Goal: Use online tool/utility: Use online tool/utility

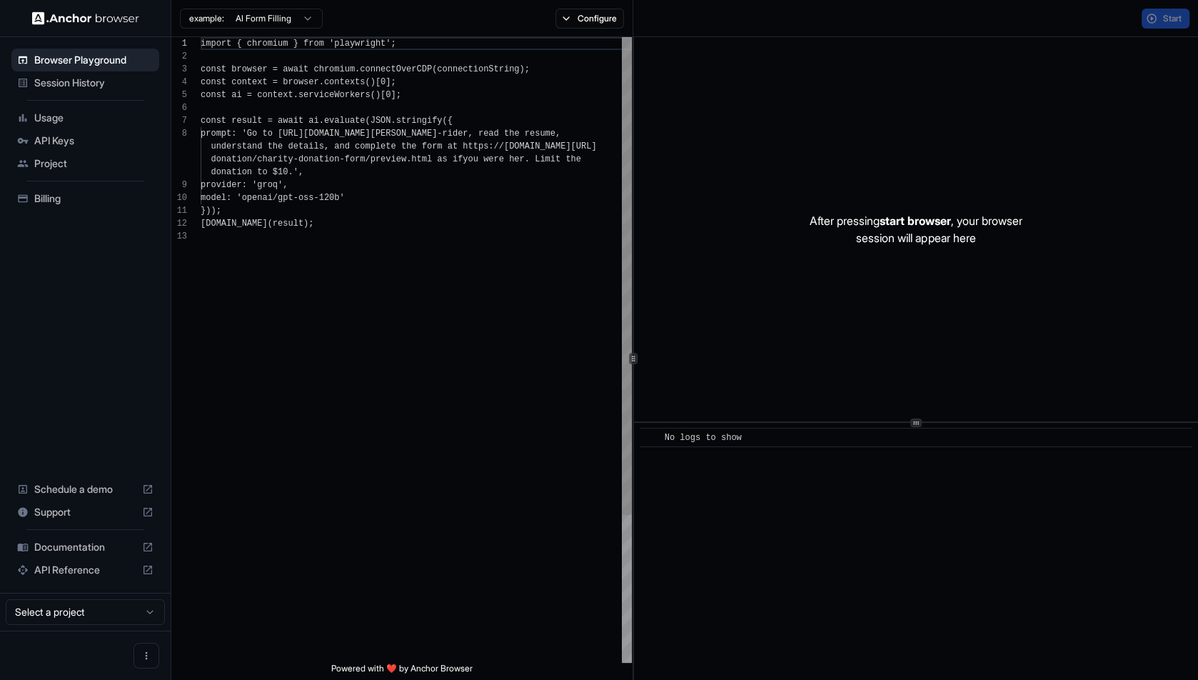
scroll to position [90, 0]
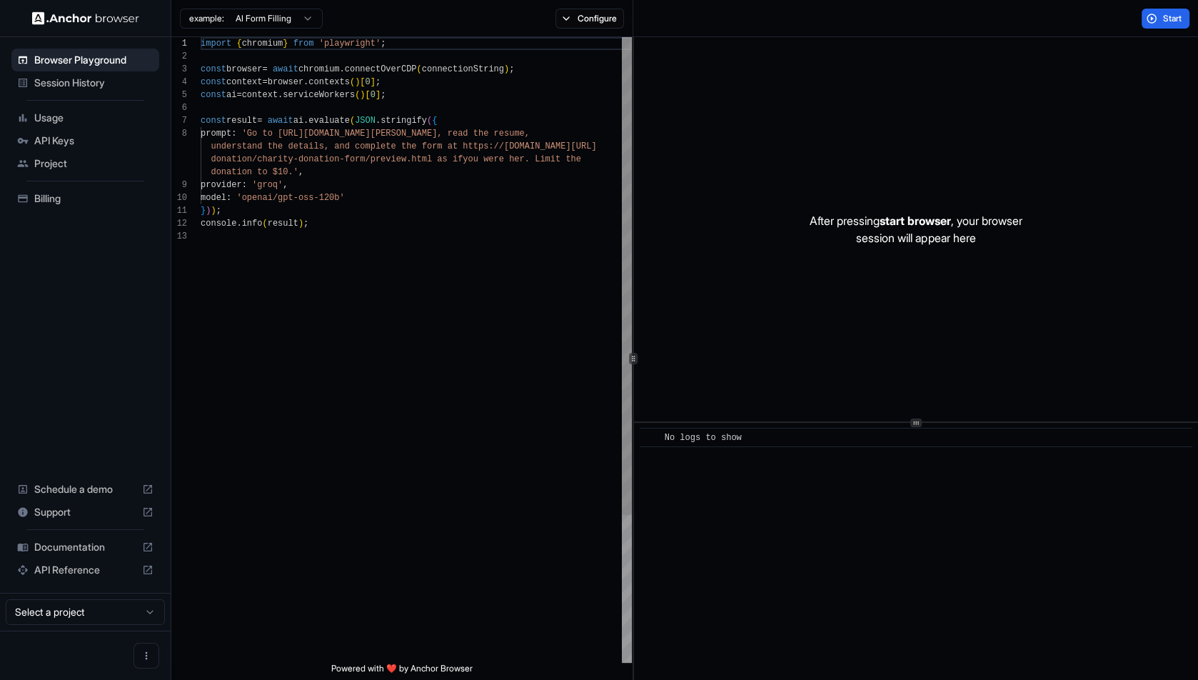
scroll to position [90, 0]
click at [298, 19] on html "Browser Playground Session History Usage API Keys Project Billing Schedule a de…" at bounding box center [599, 340] width 1198 height 680
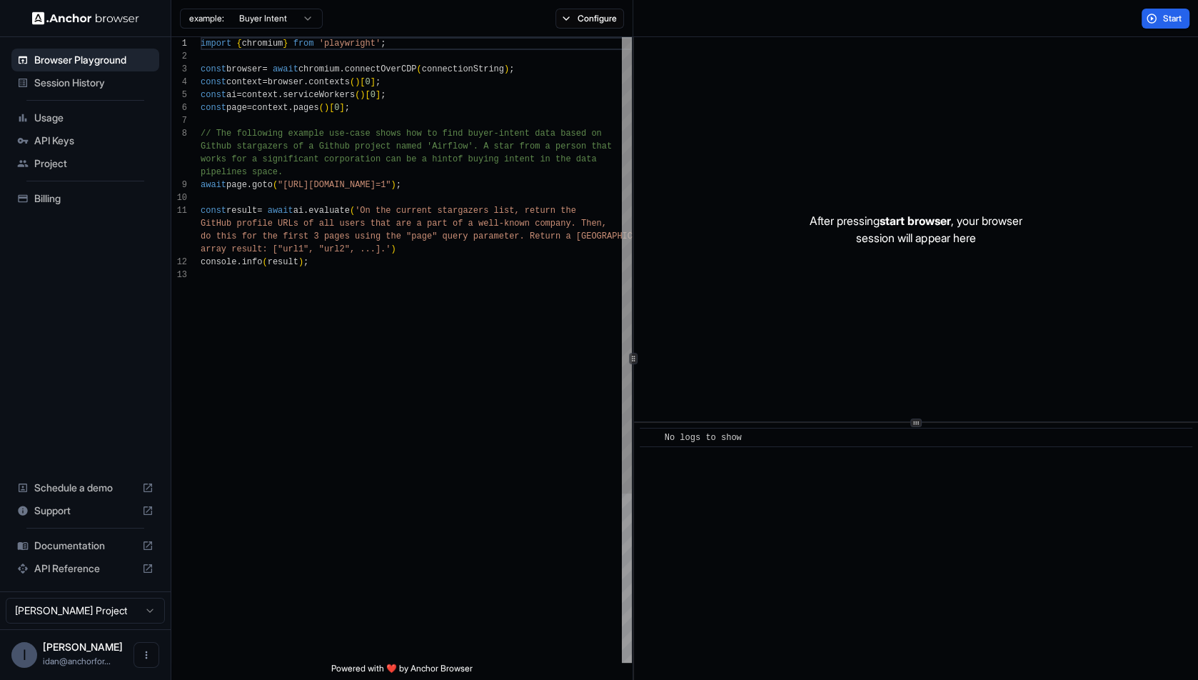
scroll to position [12, 0]
click at [291, 190] on div "import { chromium } from 'playwright' ; const browser = await chromium . connec…" at bounding box center [416, 465] width 431 height 857
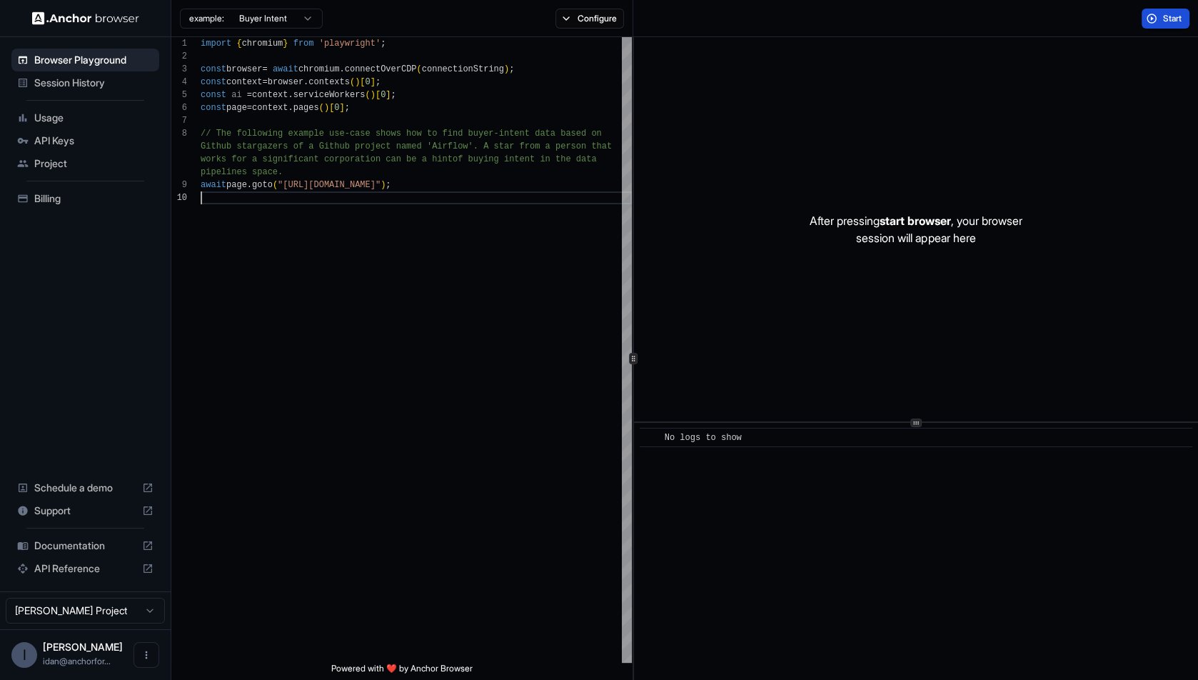
click at [1180, 19] on span "Start" at bounding box center [1173, 18] width 20 height 11
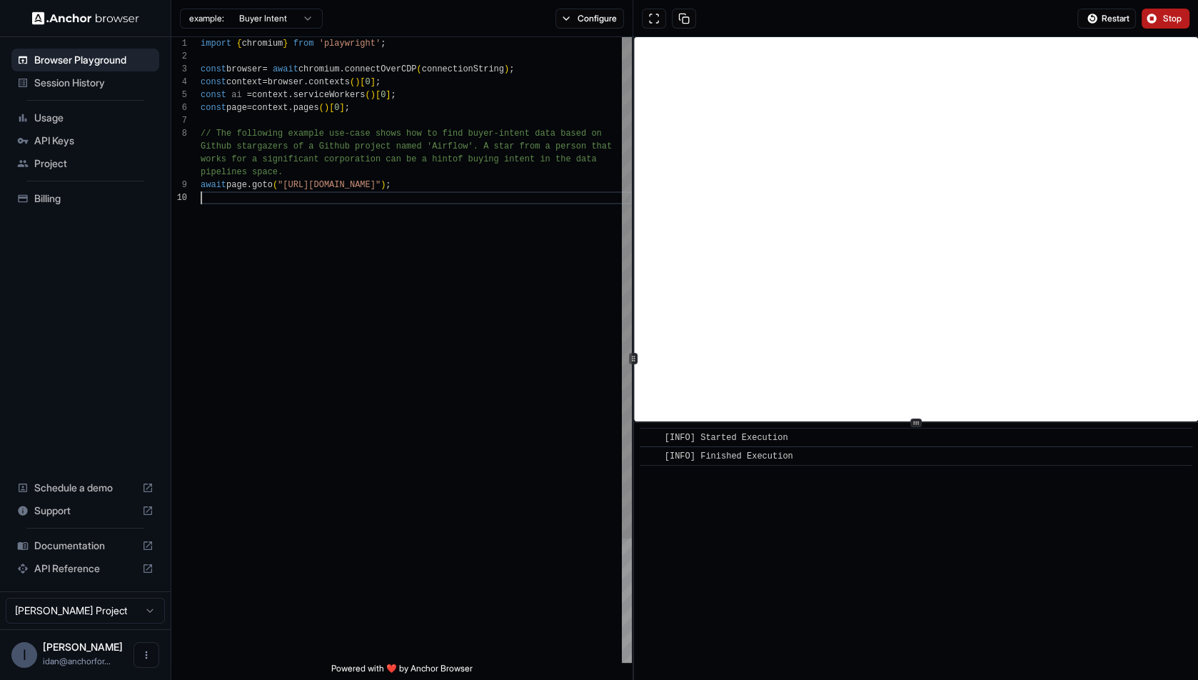
click at [388, 191] on div "import { chromium } from 'playwright' ; const browser = await chromium . connec…" at bounding box center [416, 427] width 431 height 780
click at [373, 189] on div "import { chromium } from 'playwright' ; const browser = await chromium . connec…" at bounding box center [416, 427] width 431 height 780
click at [391, 182] on div "import { chromium } from 'playwright' ; const browser = await chromium . connec…" at bounding box center [416, 427] width 431 height 780
drag, startPoint x: 391, startPoint y: 182, endPoint x: 481, endPoint y: 181, distance: 90.7
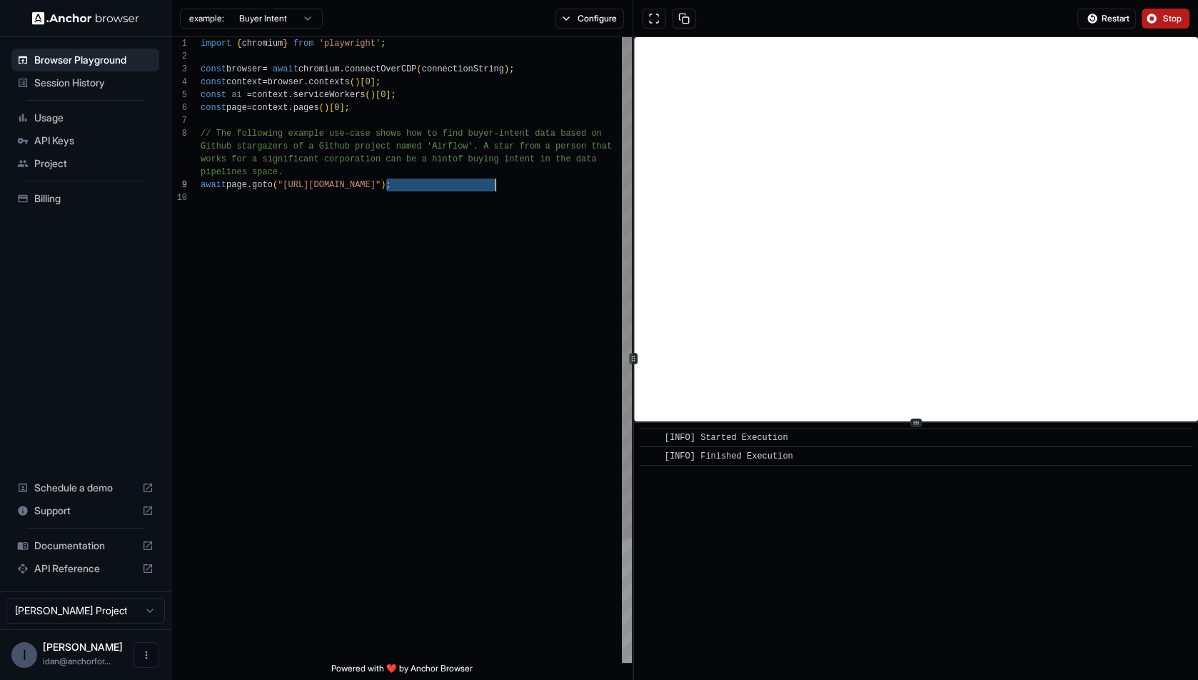
click at [481, 181] on div "import { chromium } from 'playwright' ; const browser = await chromium . connec…" at bounding box center [416, 427] width 431 height 780
click at [593, 13] on button "Configure" at bounding box center [590, 19] width 69 height 20
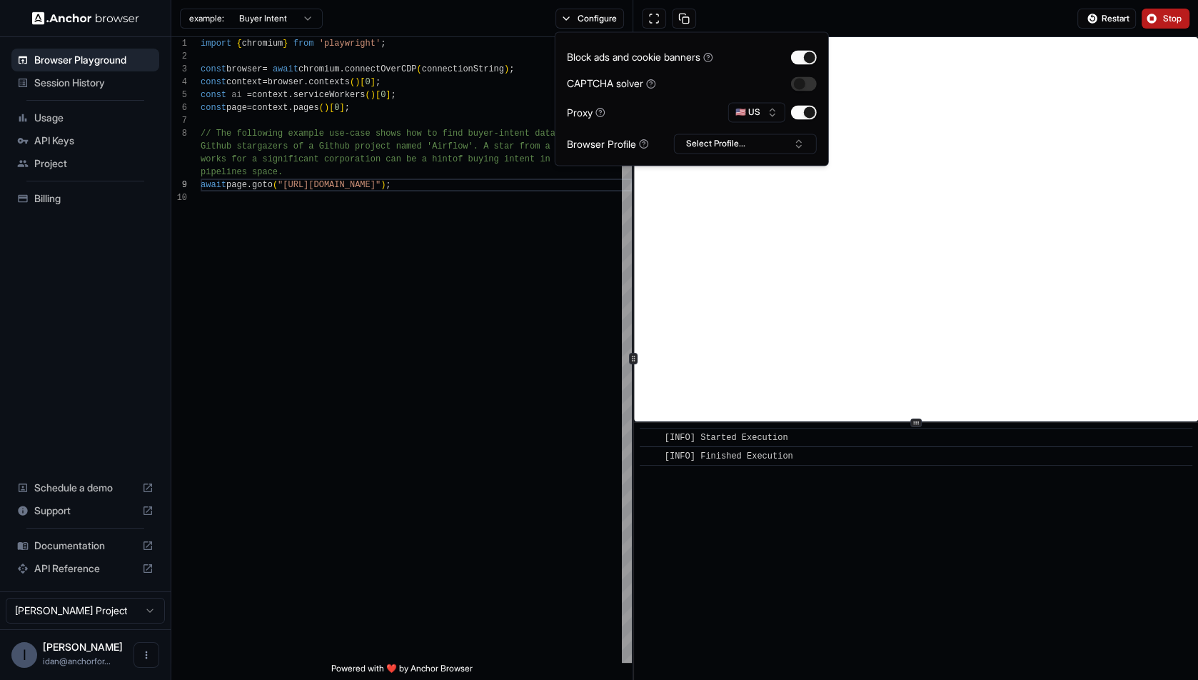
click at [815, 105] on div at bounding box center [804, 112] width 26 height 14
click at [805, 109] on button "button" at bounding box center [804, 112] width 26 height 14
click at [1121, 26] on button "Restart" at bounding box center [1107, 19] width 59 height 20
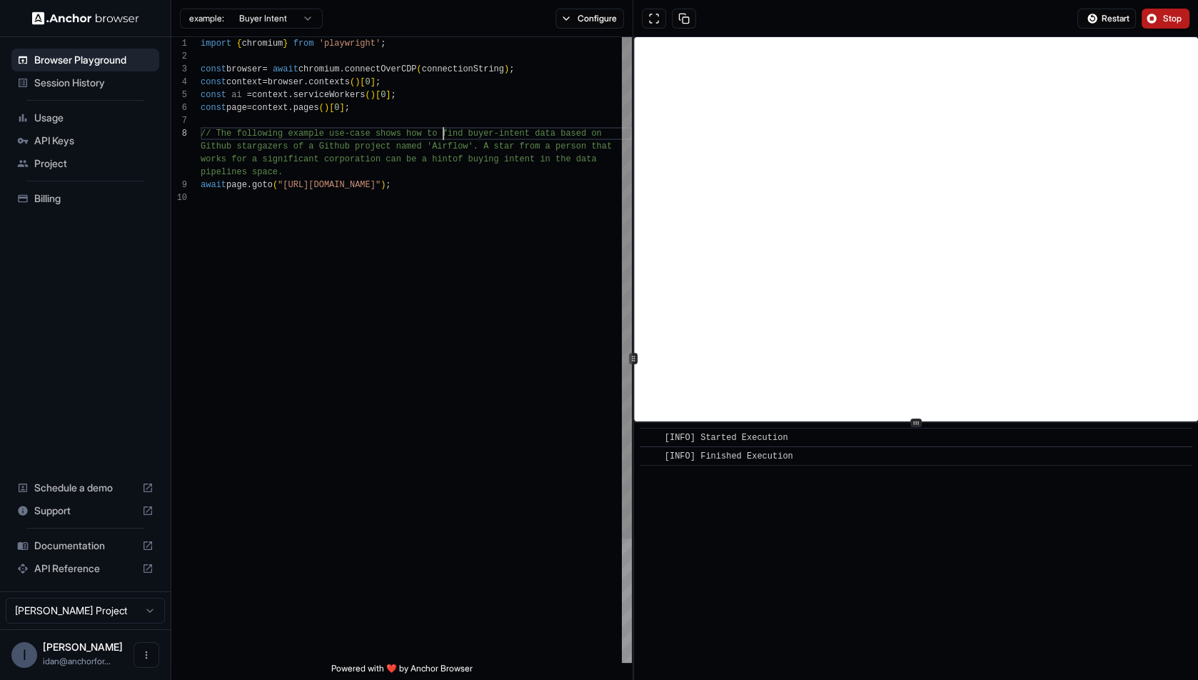
scroll to position [90, 0]
click at [443, 131] on div "import { chromium } from 'playwright' ; const browser = await chromium . connec…" at bounding box center [416, 427] width 431 height 780
click at [582, 28] on div "Configure" at bounding box center [590, 19] width 86 height 20
click at [582, 26] on button "Configure" at bounding box center [590, 19] width 69 height 20
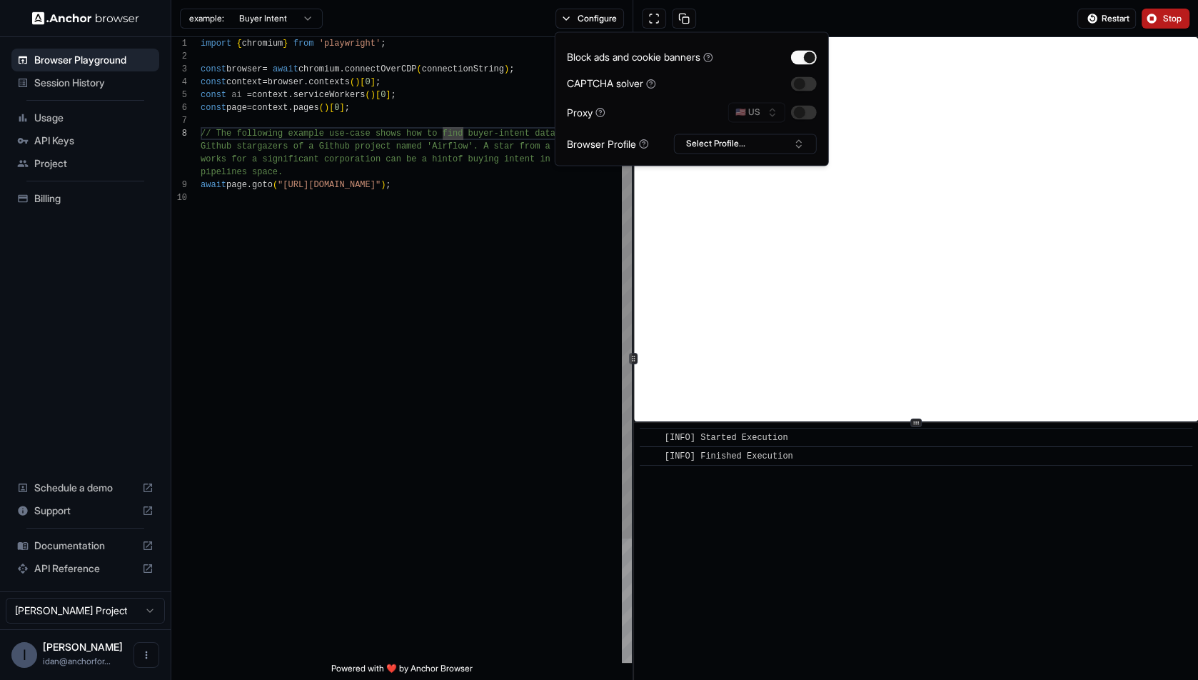
scroll to position [102, 0]
click at [522, 143] on div "import { chromium } from 'playwright' ; const browser = await chromium . connec…" at bounding box center [416, 427] width 431 height 780
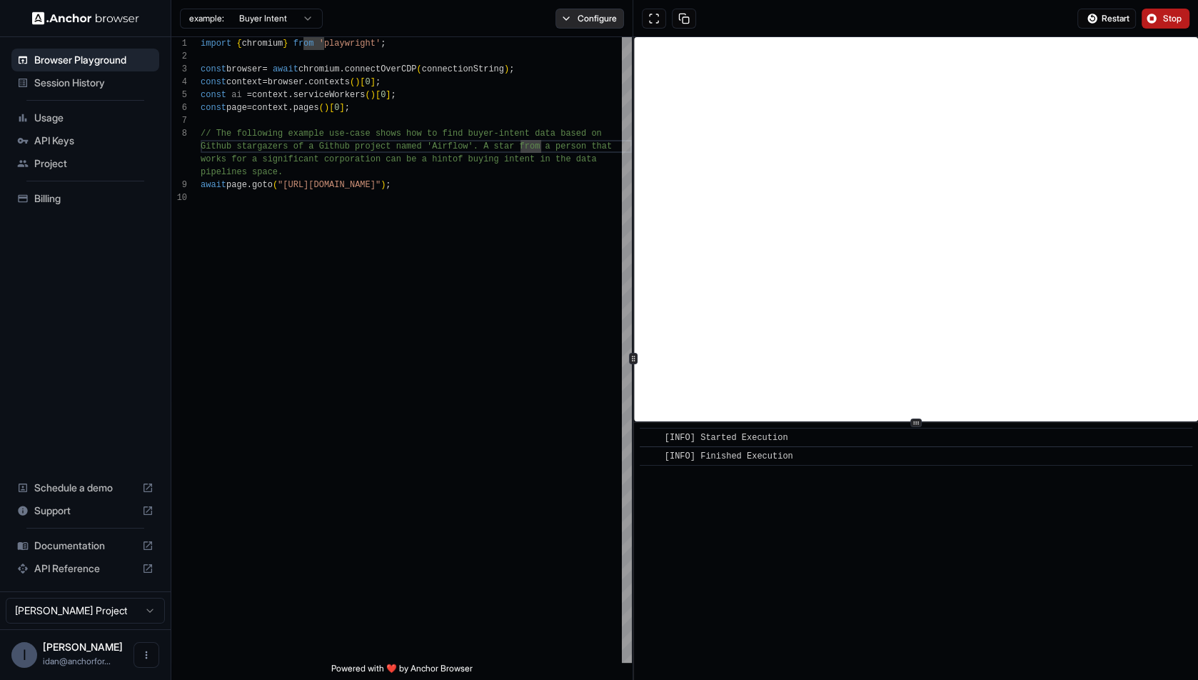
click at [601, 16] on button "Configure" at bounding box center [590, 19] width 69 height 20
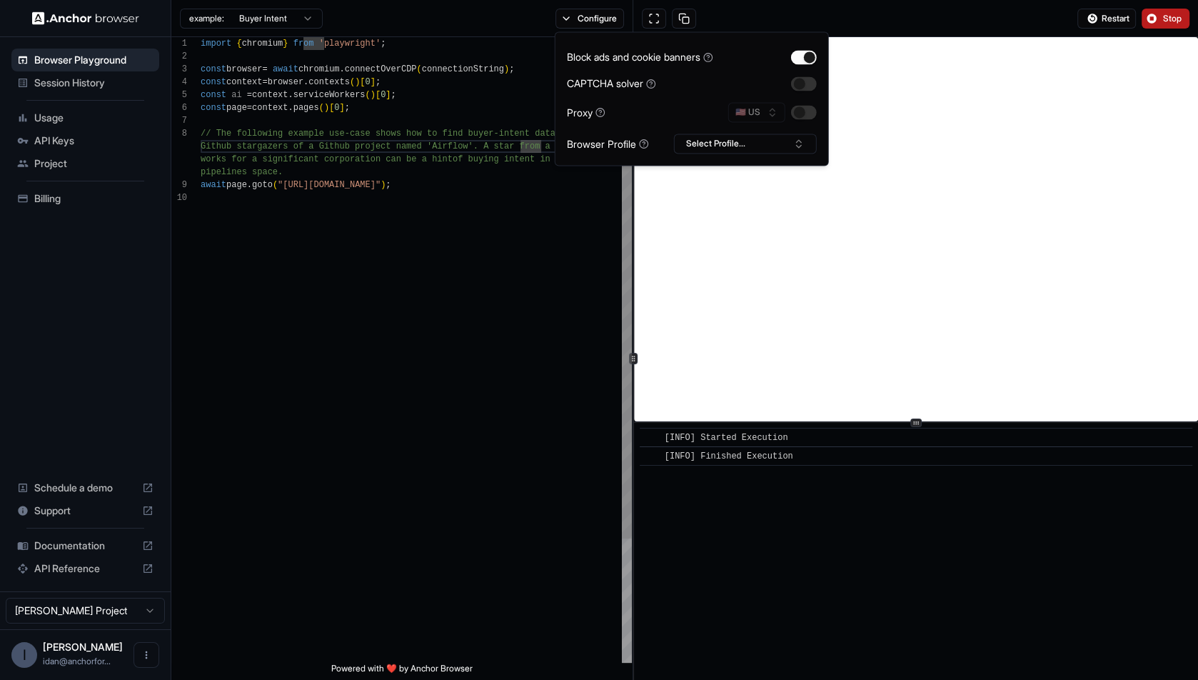
type textarea "**********"
click at [536, 201] on div "import { chromium } from 'playwright' ; const browser = await chromium . connec…" at bounding box center [416, 427] width 431 height 780
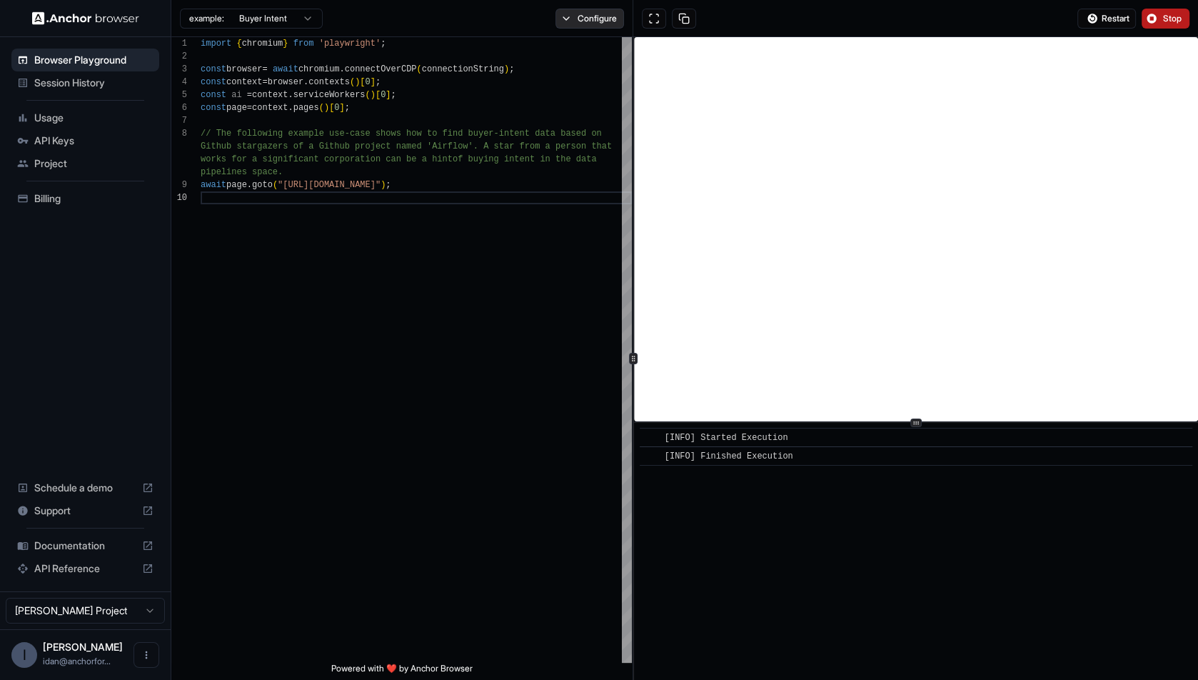
click at [579, 19] on button "Configure" at bounding box center [590, 19] width 69 height 20
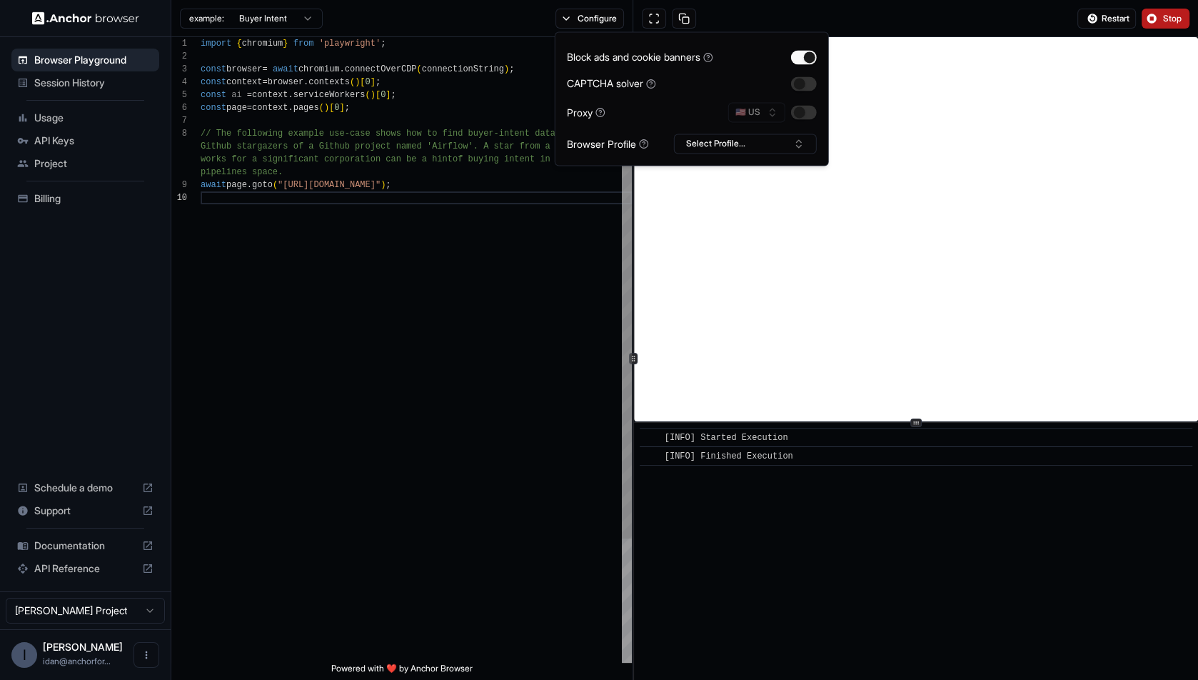
click at [429, 237] on div "import { chromium } from 'playwright' ; const browser = await chromium . connec…" at bounding box center [416, 427] width 431 height 780
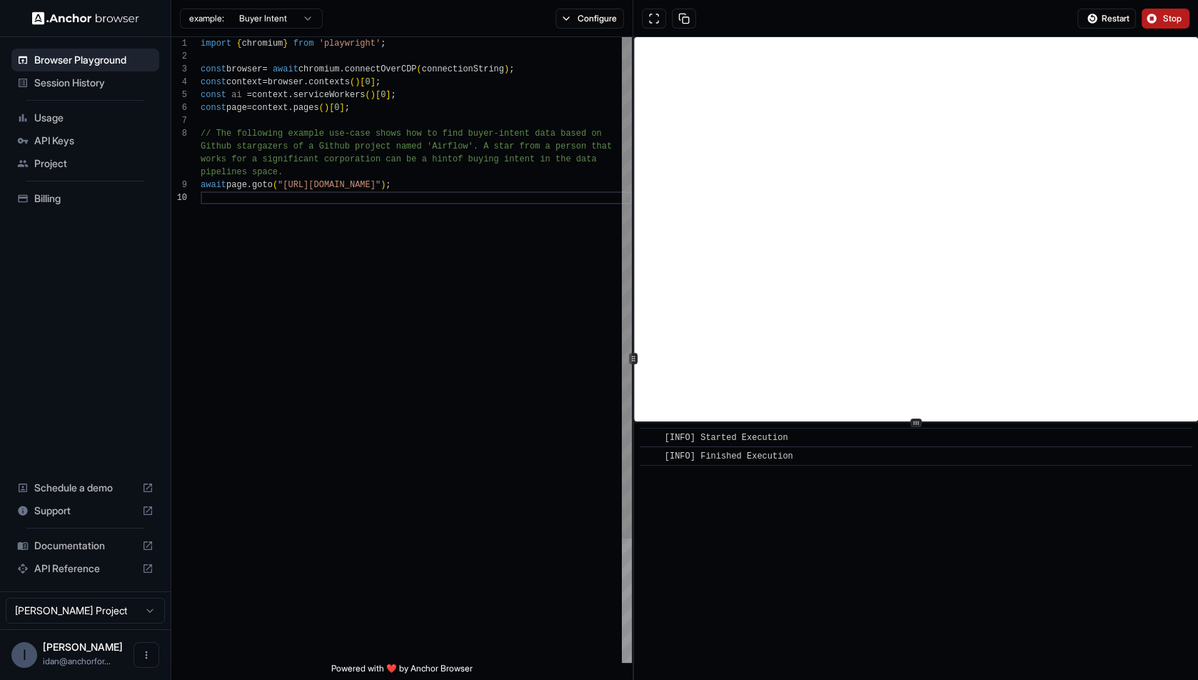
scroll to position [0, 0]
click at [354, 172] on div "await page . goto ( "https://ssp.gov.sa/" ) ; pipelines space. works for a sign…" at bounding box center [416, 427] width 431 height 780
click at [389, 191] on div "await page . goto ( "https://ssp.gov.sa/" ) ; pipelines space. works for a sign…" at bounding box center [416, 427] width 431 height 780
click at [603, 18] on button "Configure" at bounding box center [590, 19] width 69 height 20
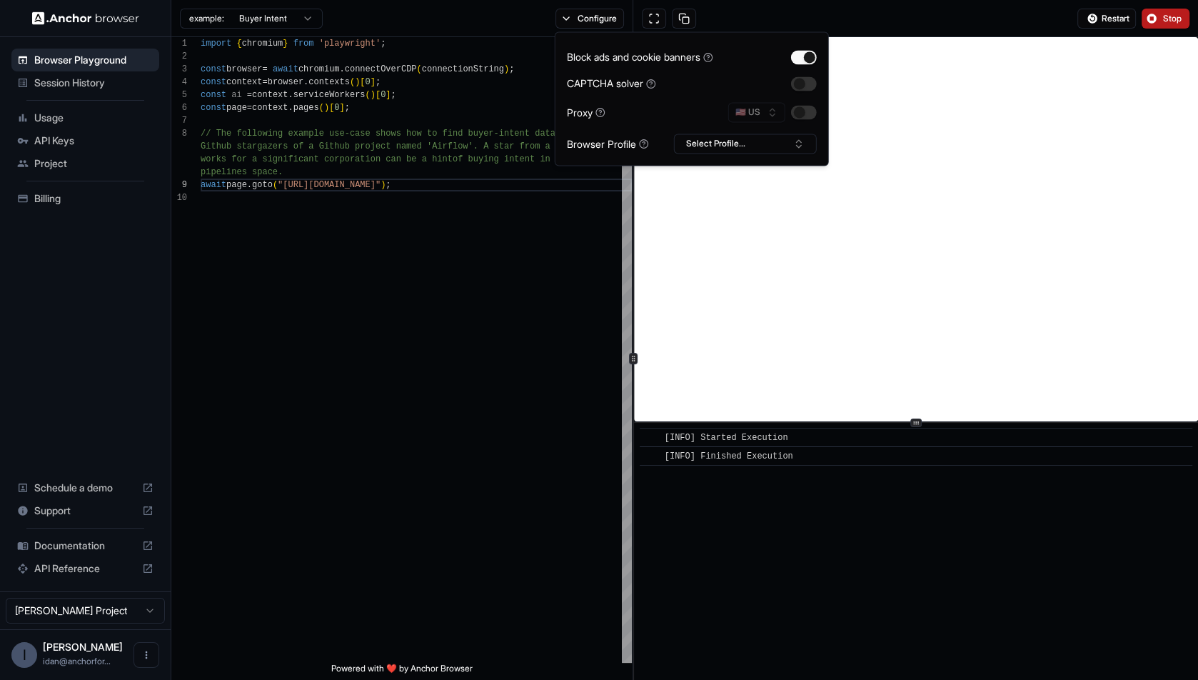
click at [808, 101] on div "Block ads and cookie banners CAPTCHA solver Proxy 🇺🇸 US Browser Profile Select …" at bounding box center [692, 99] width 250 height 110
click at [805, 107] on button "button" at bounding box center [804, 112] width 26 height 14
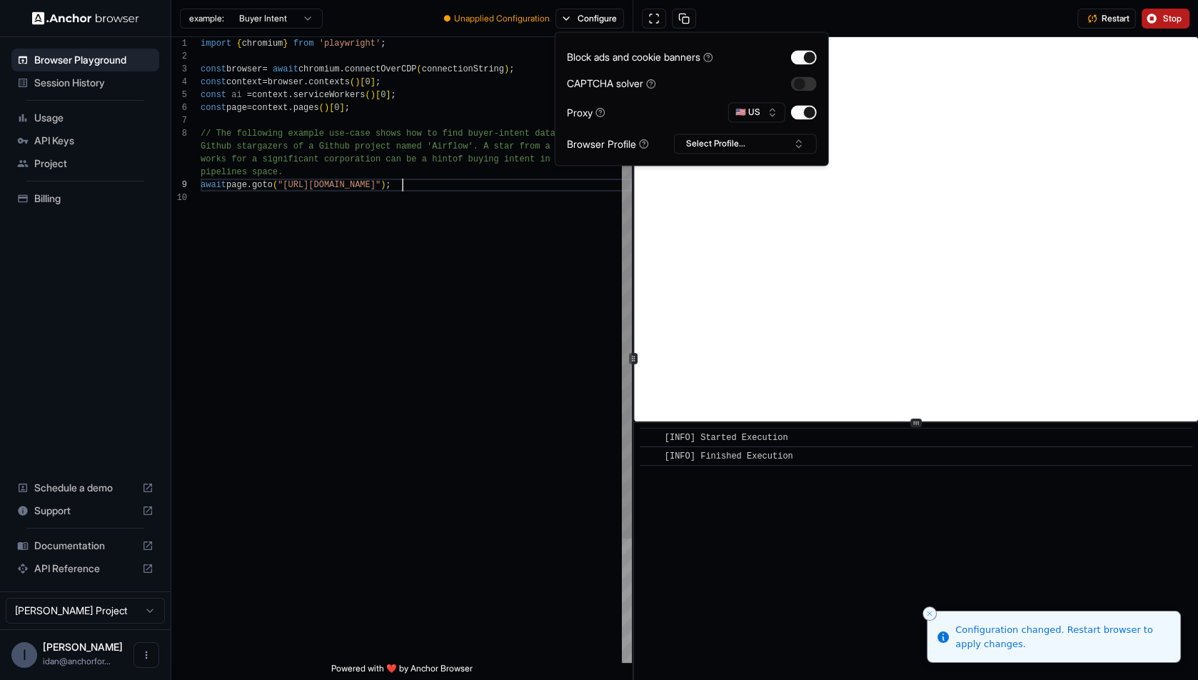
click at [401, 184] on div "await page . goto ( "https://ssp.gov.sa/" ) ; pipelines space. works for a sign…" at bounding box center [416, 427] width 431 height 780
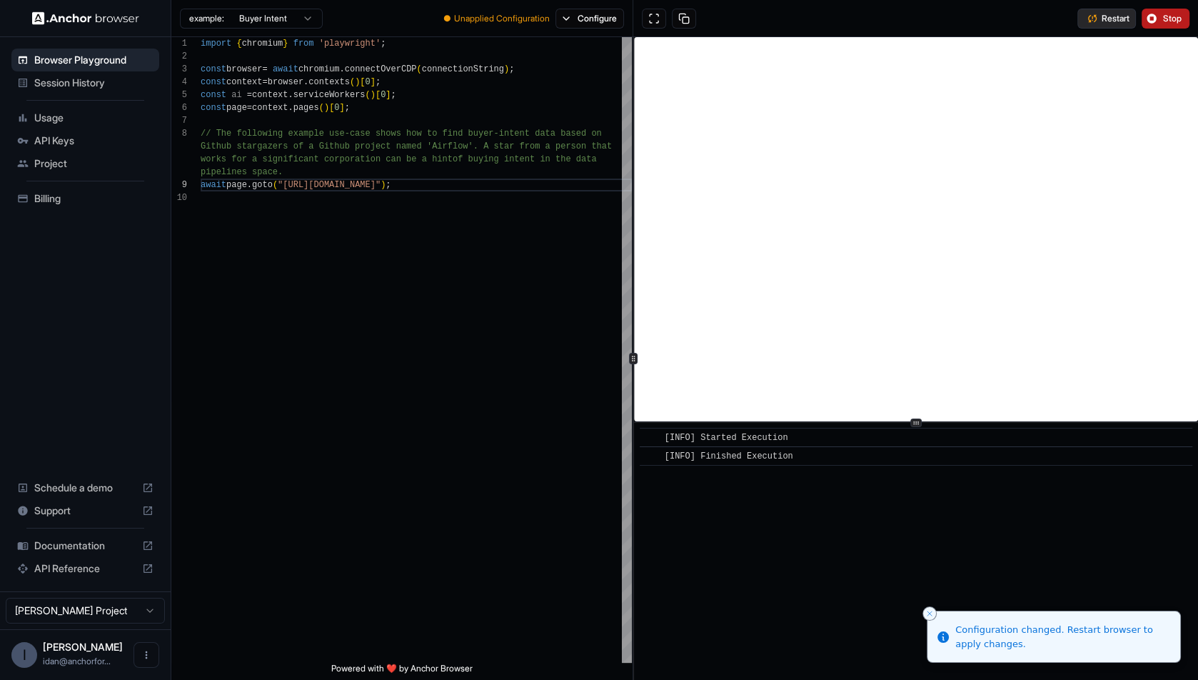
click at [1099, 16] on button "Restart" at bounding box center [1107, 19] width 59 height 20
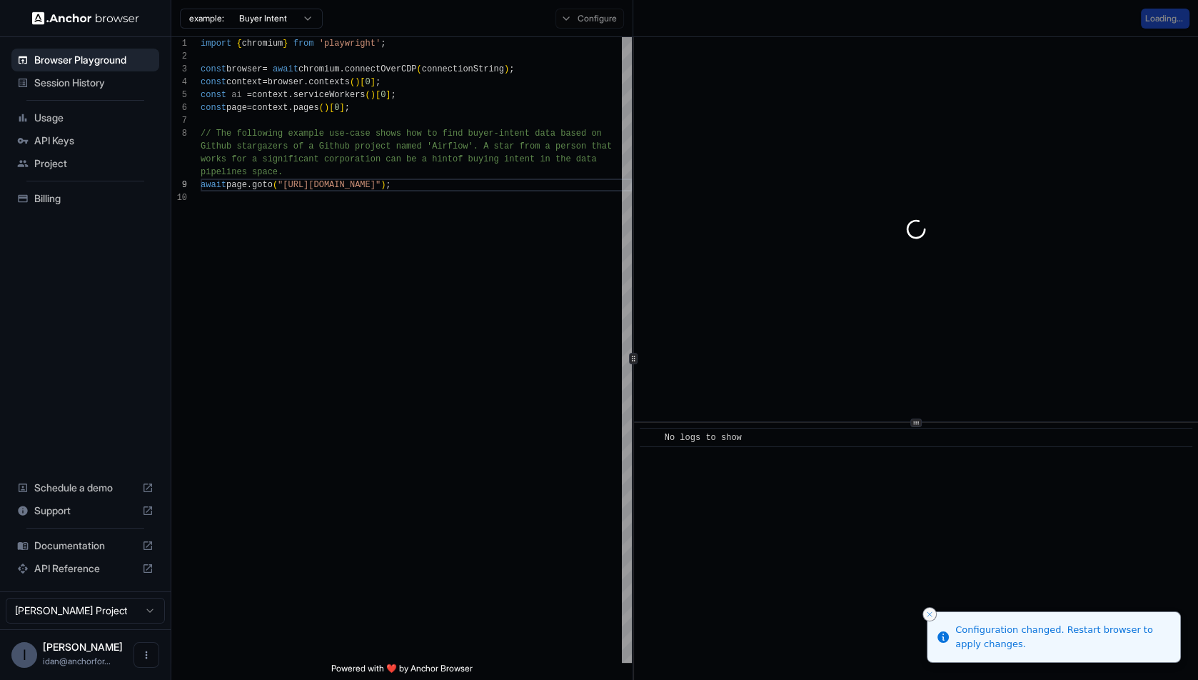
click at [927, 614] on icon "Close toast" at bounding box center [929, 614] width 9 height 9
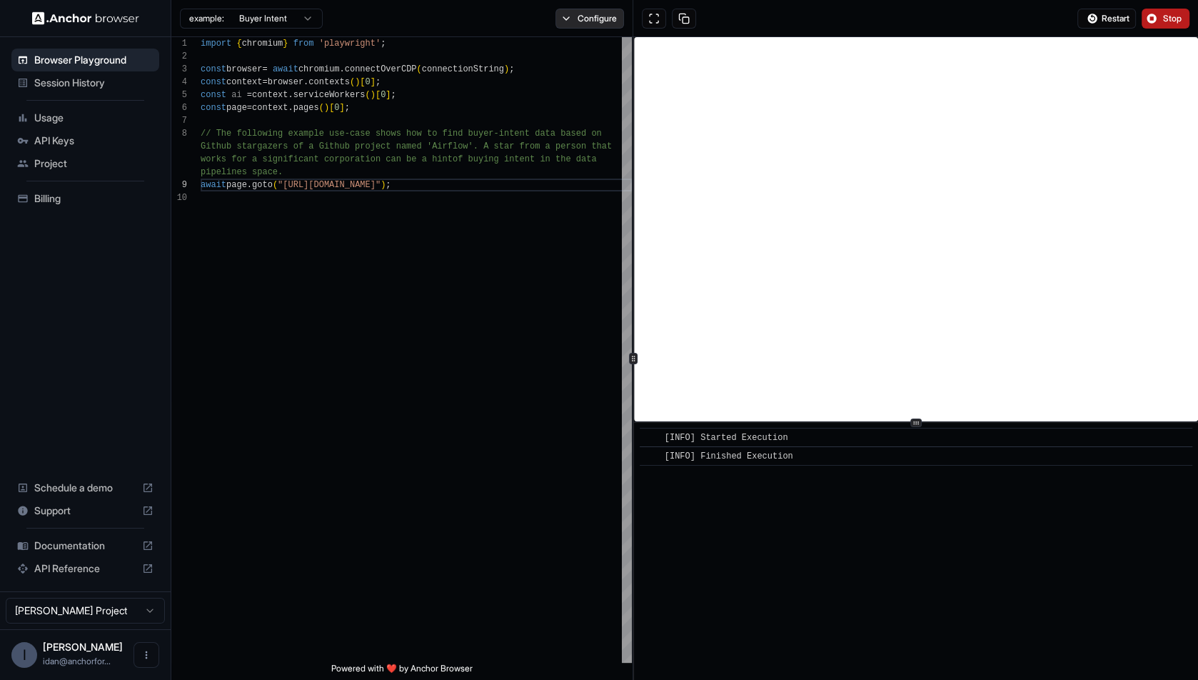
click at [581, 21] on button "Configure" at bounding box center [590, 19] width 69 height 20
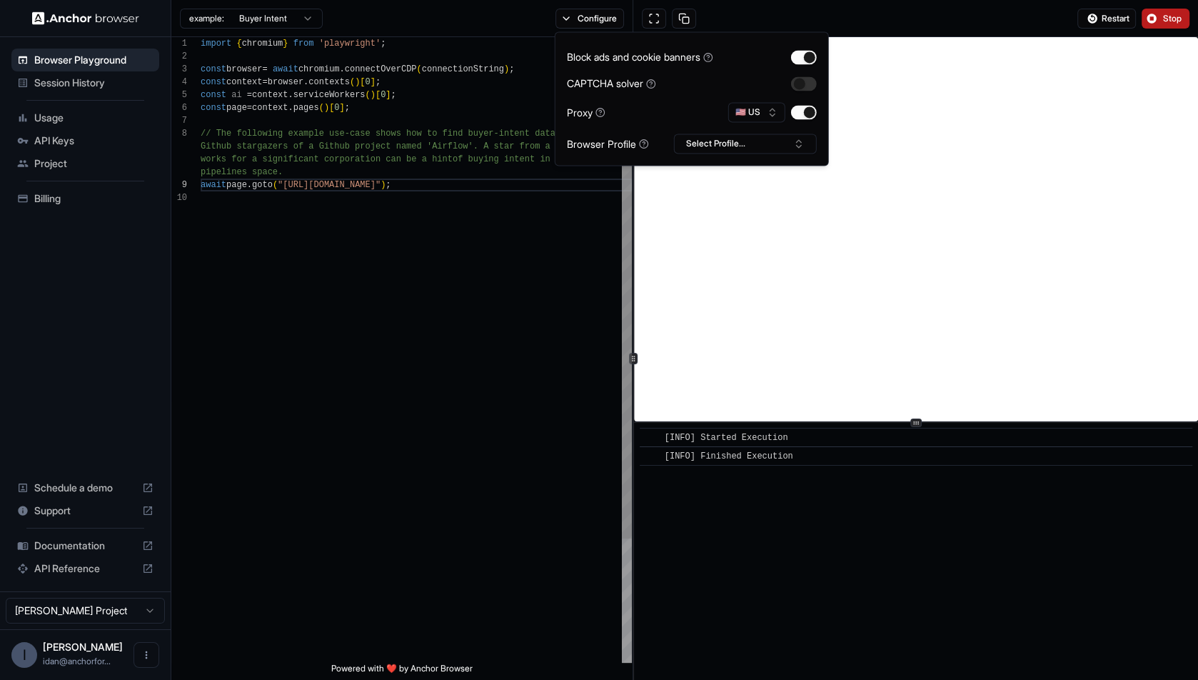
scroll to position [26, 0]
click at [512, 226] on div "await page . goto ( "https://ssp.gov.sa/" ) ; pipelines space. works for a sign…" at bounding box center [416, 427] width 431 height 780
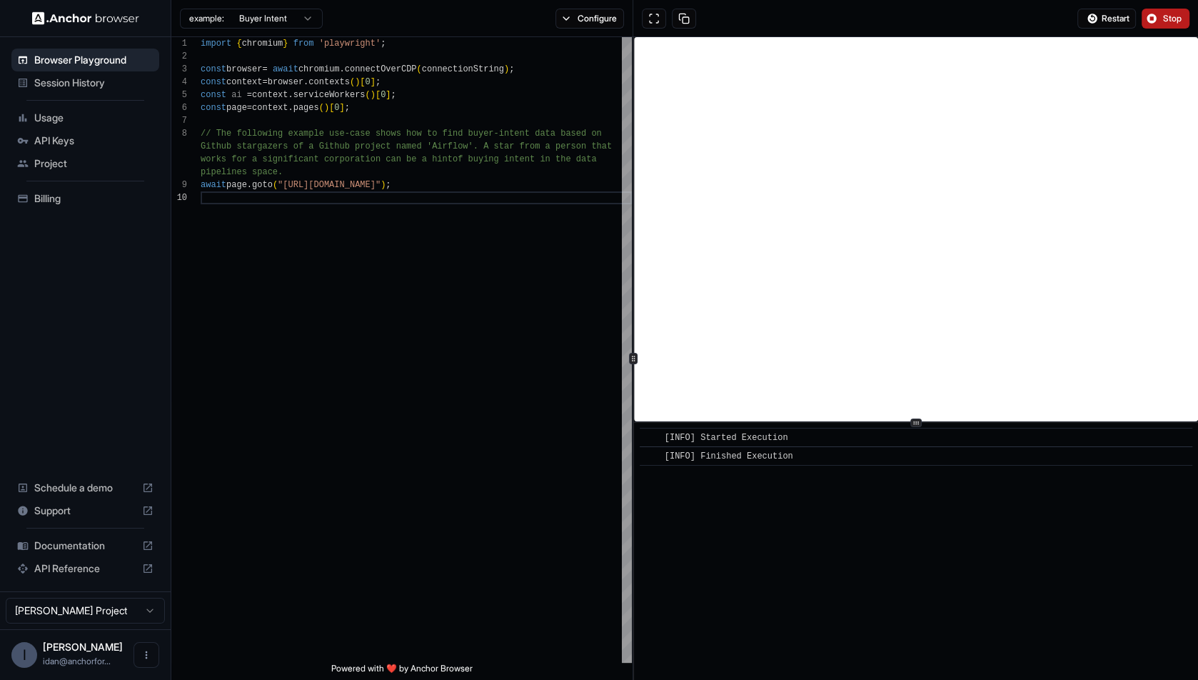
click at [595, 1] on div "example: Buyer Intent Configure" at bounding box center [402, 18] width 462 height 37
click at [586, 15] on button "Configure" at bounding box center [590, 19] width 69 height 20
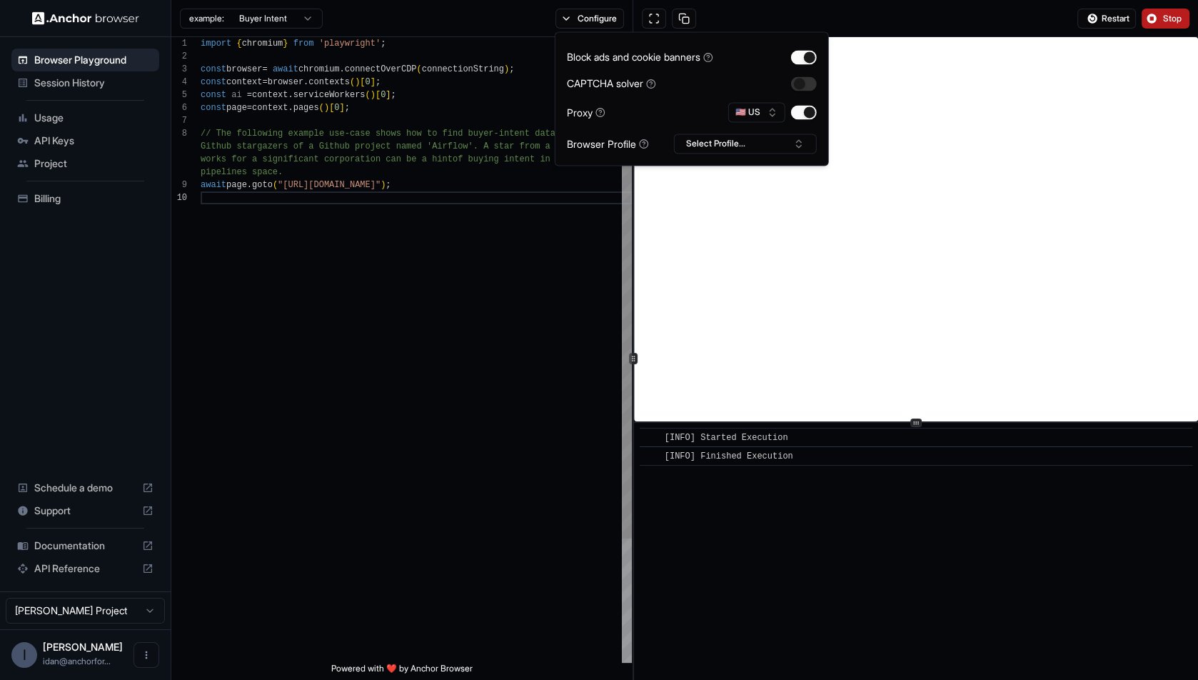
scroll to position [12, 0]
click at [383, 188] on div "await page . goto ( "https://ssp.gov.sa/" ) ; pipelines space. works for a sign…" at bounding box center [416, 427] width 431 height 780
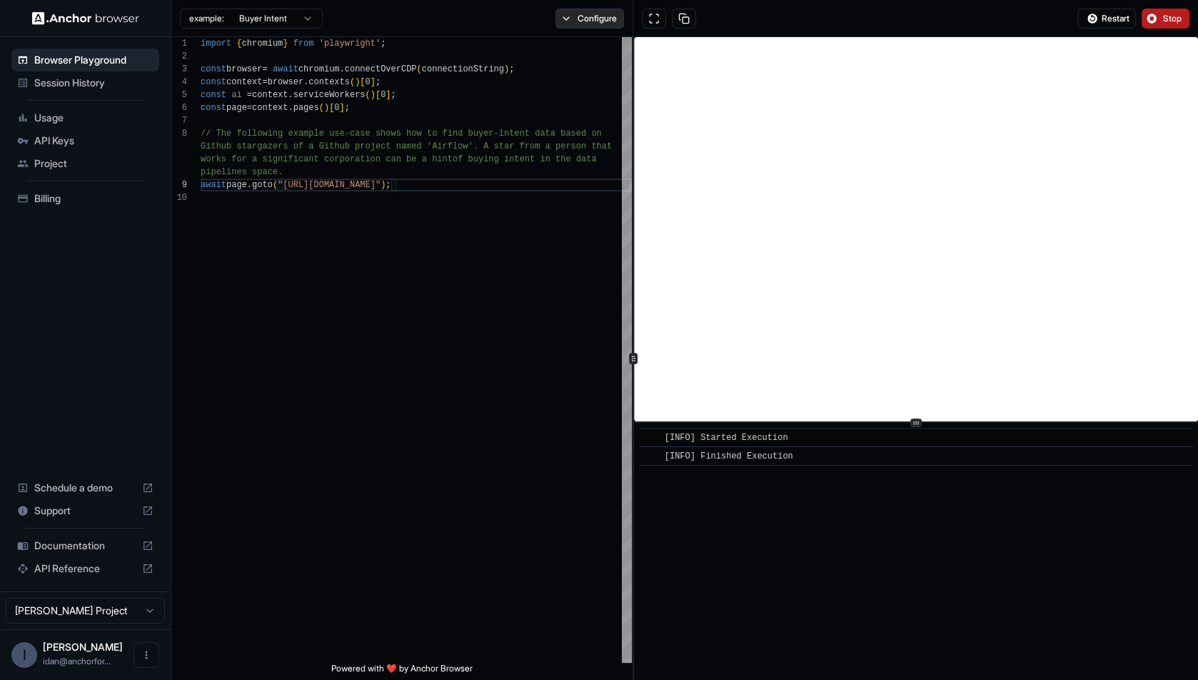
click at [591, 20] on button "Configure" at bounding box center [590, 19] width 69 height 20
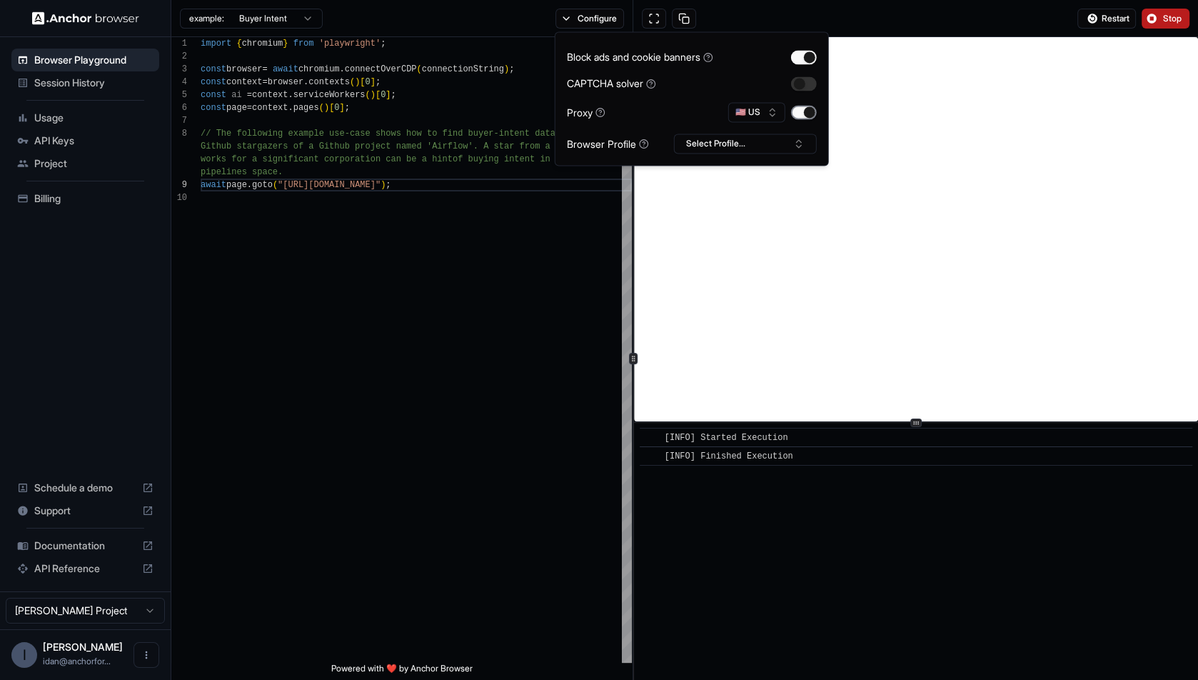
click at [811, 111] on button "button" at bounding box center [804, 112] width 26 height 14
click at [423, 257] on div "await page . goto ( "https://ssp.gov.sa/" ) ; pipelines space. works for a sign…" at bounding box center [416, 427] width 431 height 780
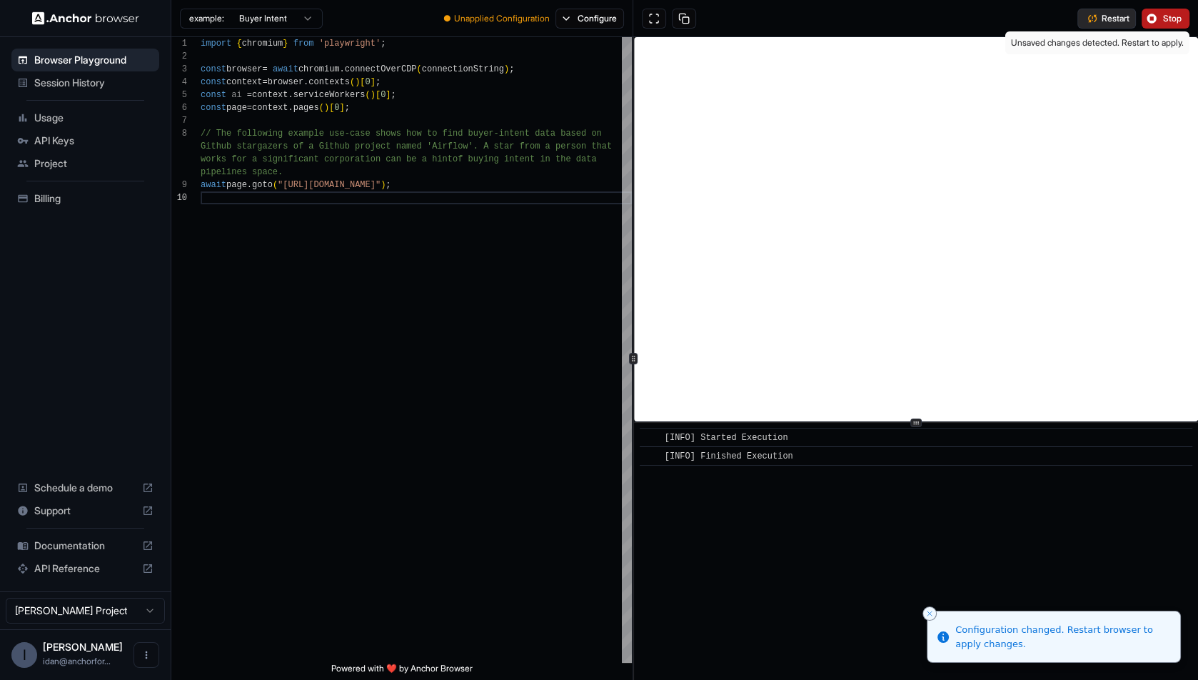
click at [1118, 24] on button "Restart" at bounding box center [1107, 19] width 59 height 20
